Goal: Task Accomplishment & Management: Manage account settings

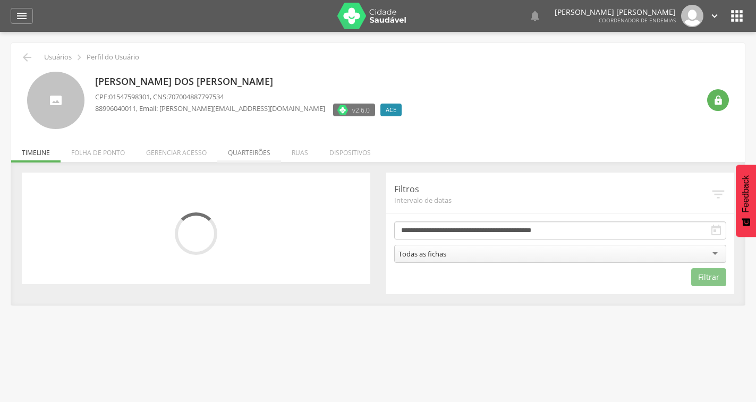
click at [245, 150] on li "Quarteirões" at bounding box center [249, 150] width 64 height 25
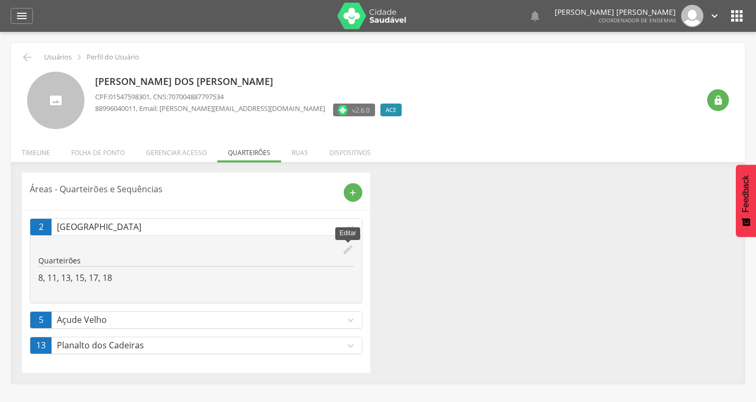
click at [349, 247] on icon "edit" at bounding box center [348, 250] width 12 height 12
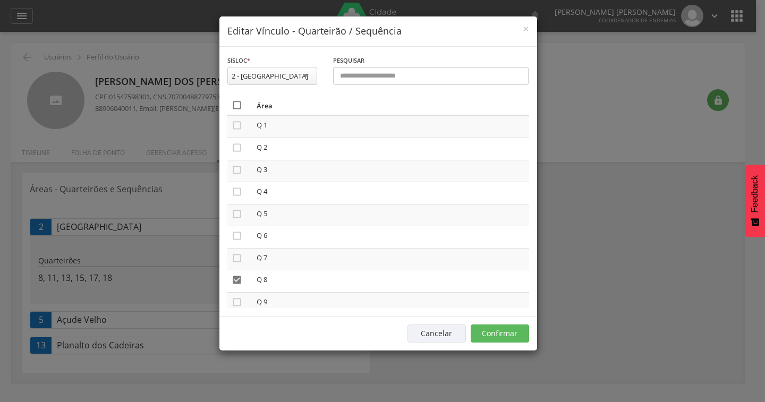
click at [234, 103] on icon "" at bounding box center [237, 105] width 11 height 11
click at [234, 103] on icon "" at bounding box center [237, 105] width 11 height 11
click at [486, 335] on button "Confirmar" at bounding box center [500, 334] width 58 height 18
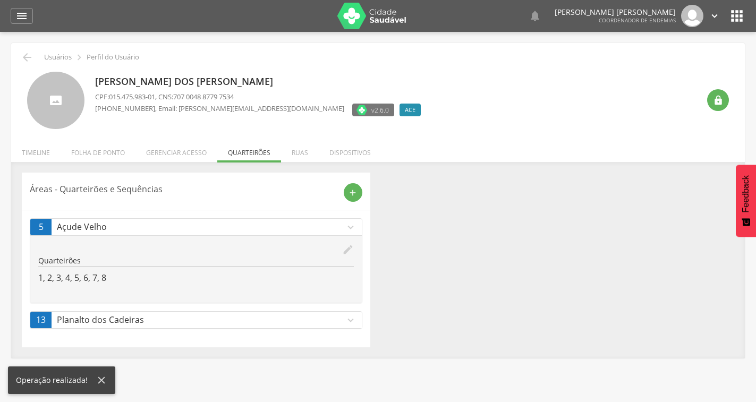
click at [357, 320] on link "13 Planalto dos Cadeiras expand_more" at bounding box center [196, 320] width 332 height 16
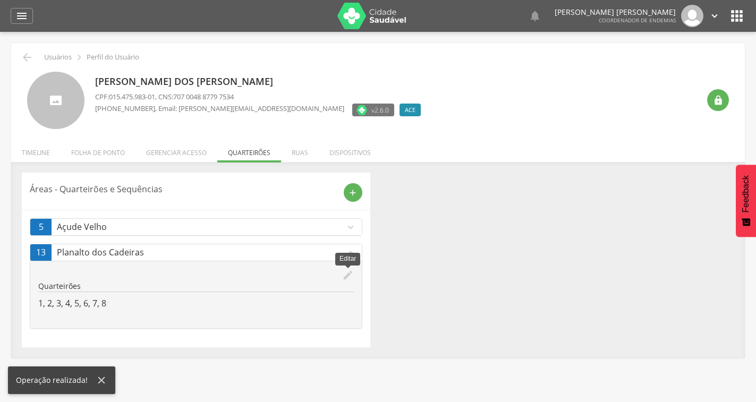
click at [346, 277] on icon "edit" at bounding box center [348, 275] width 12 height 12
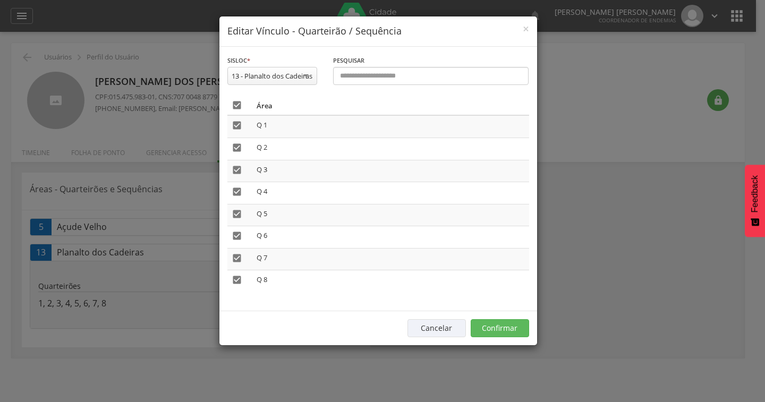
click at [239, 111] on icon "" at bounding box center [237, 105] width 11 height 11
click at [488, 331] on button "Confirmar" at bounding box center [500, 328] width 58 height 18
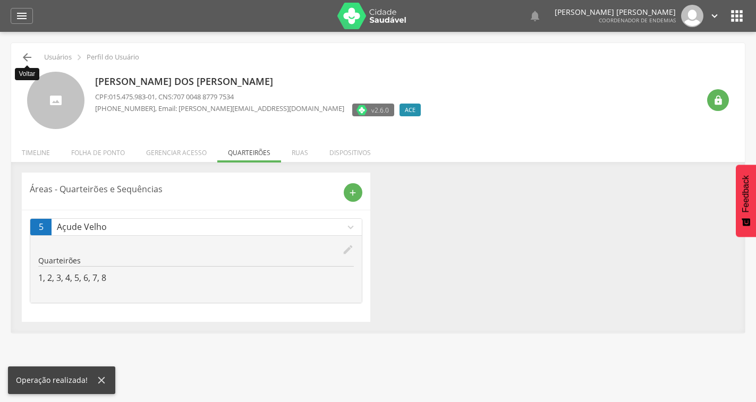
click at [24, 55] on icon "" at bounding box center [27, 57] width 13 height 13
